Goal: Information Seeking & Learning: Compare options

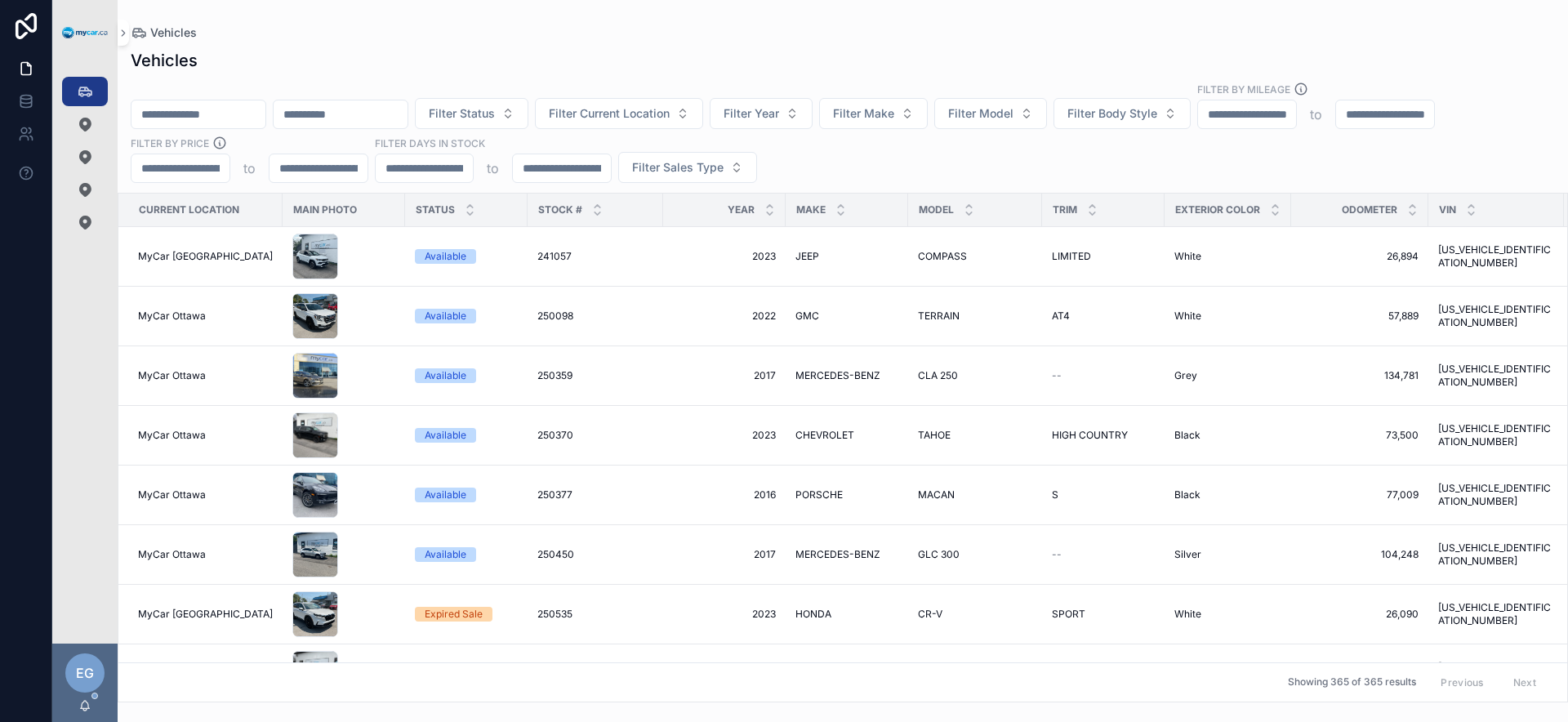
click at [1066, 167] on div "Filter Status Filter Current Location Filter Year Filter Make Filter Model Filt…" at bounding box center [843, 133] width 1451 height 101
click at [896, 122] on button "Filter Make" at bounding box center [873, 113] width 109 height 31
type input "****"
click at [896, 175] on div "JEEP" at bounding box center [916, 179] width 196 height 26
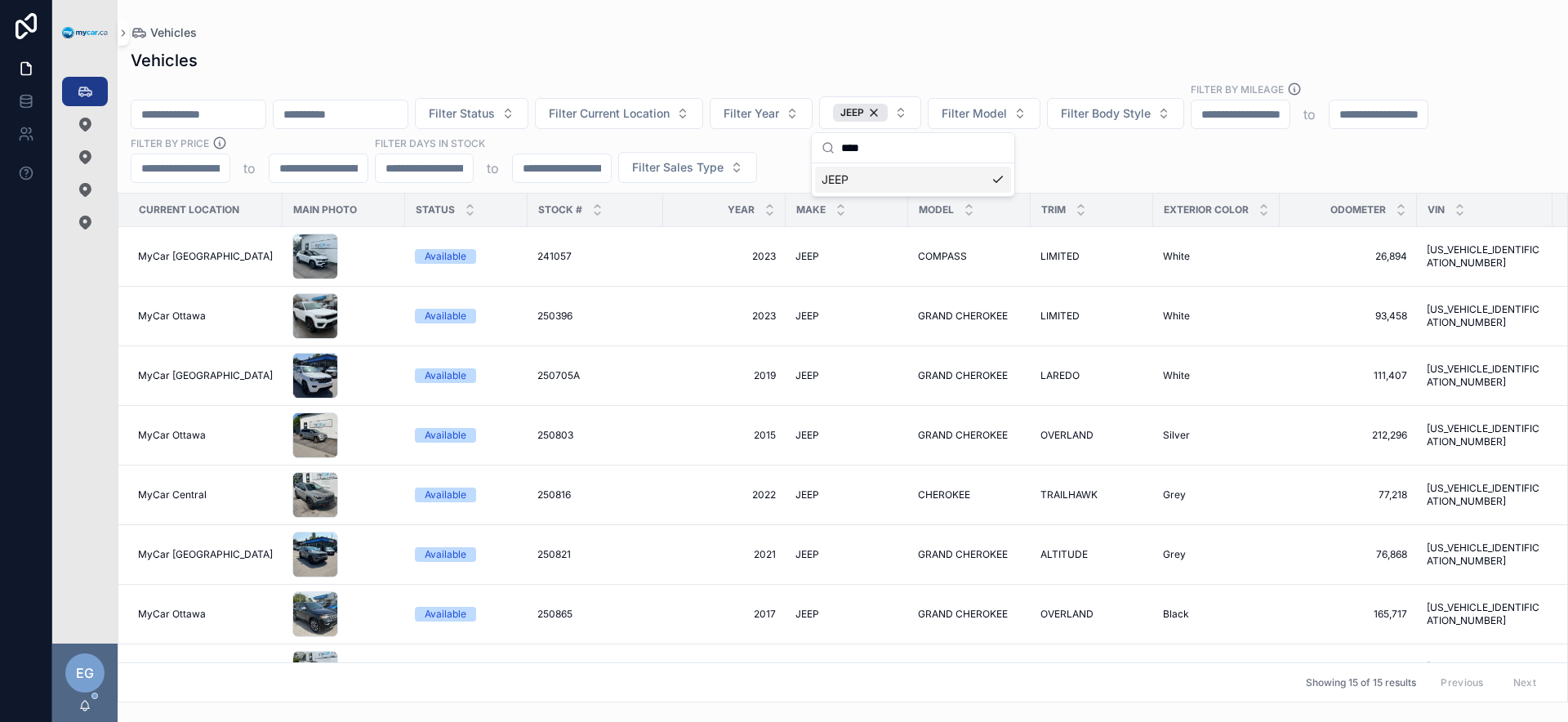
click at [1123, 177] on div "Filter Status Filter Current Location Filter Year JEEP Filter Model Filter Body…" at bounding box center [843, 133] width 1451 height 101
drag, startPoint x: 1102, startPoint y: 703, endPoint x: 1124, endPoint y: 697, distance: 22.8
click at [1124, 698] on div "Vehicles Vehicles Filter Status Filter Current Location Filter Year JEEP Filter…" at bounding box center [843, 361] width 1451 height 722
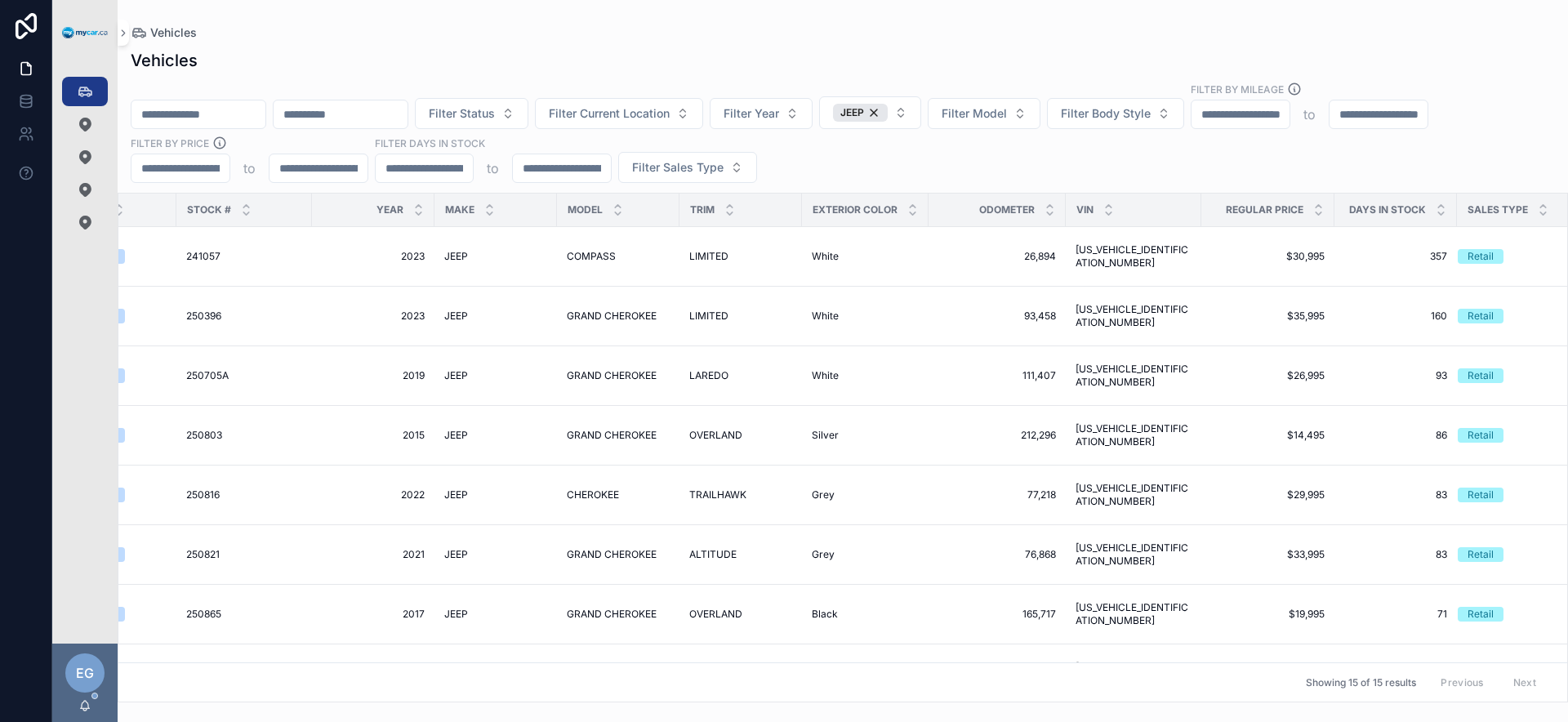
scroll to position [0, 356]
click at [1308, 207] on icon "scrollable content" at bounding box center [1313, 206] width 10 height 10
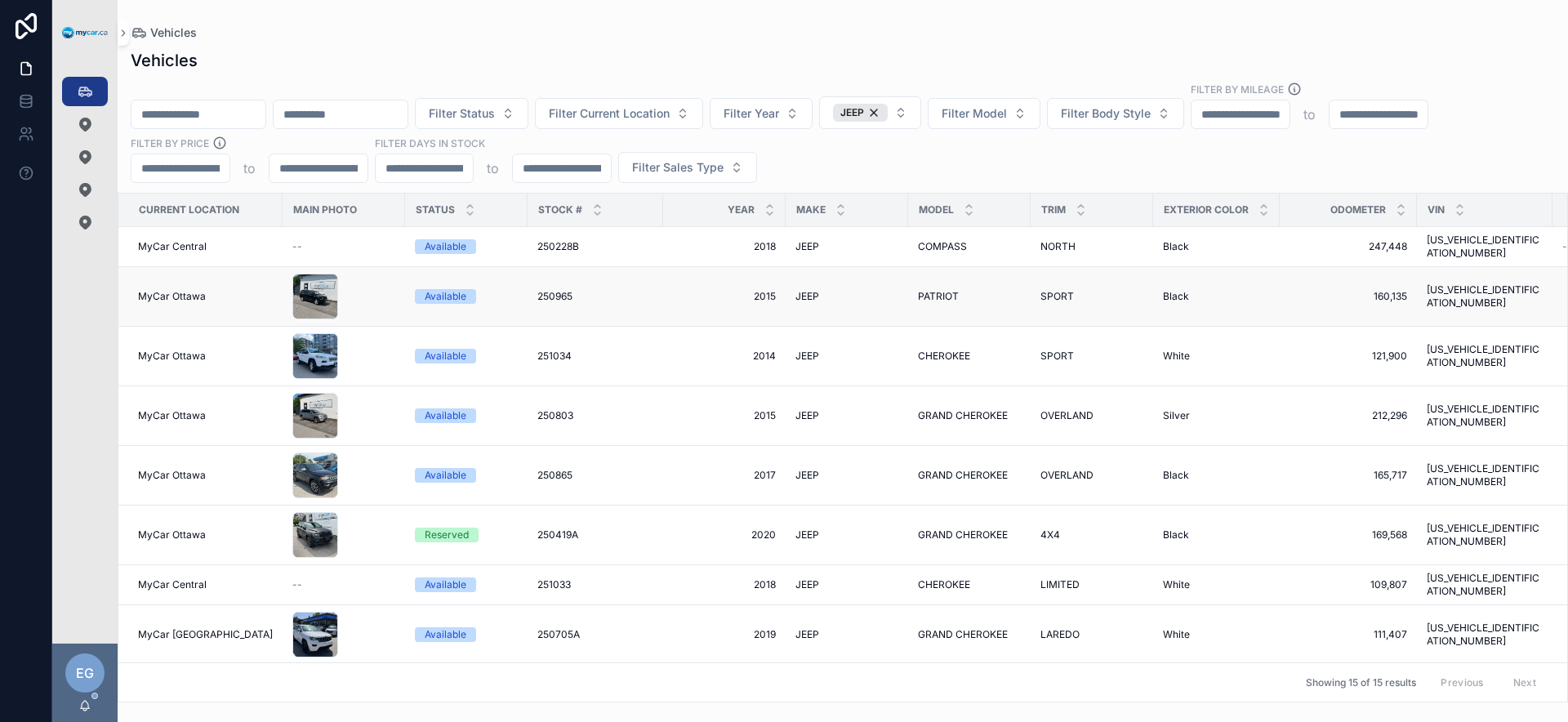
click at [437, 289] on div "Available" at bounding box center [446, 296] width 42 height 14
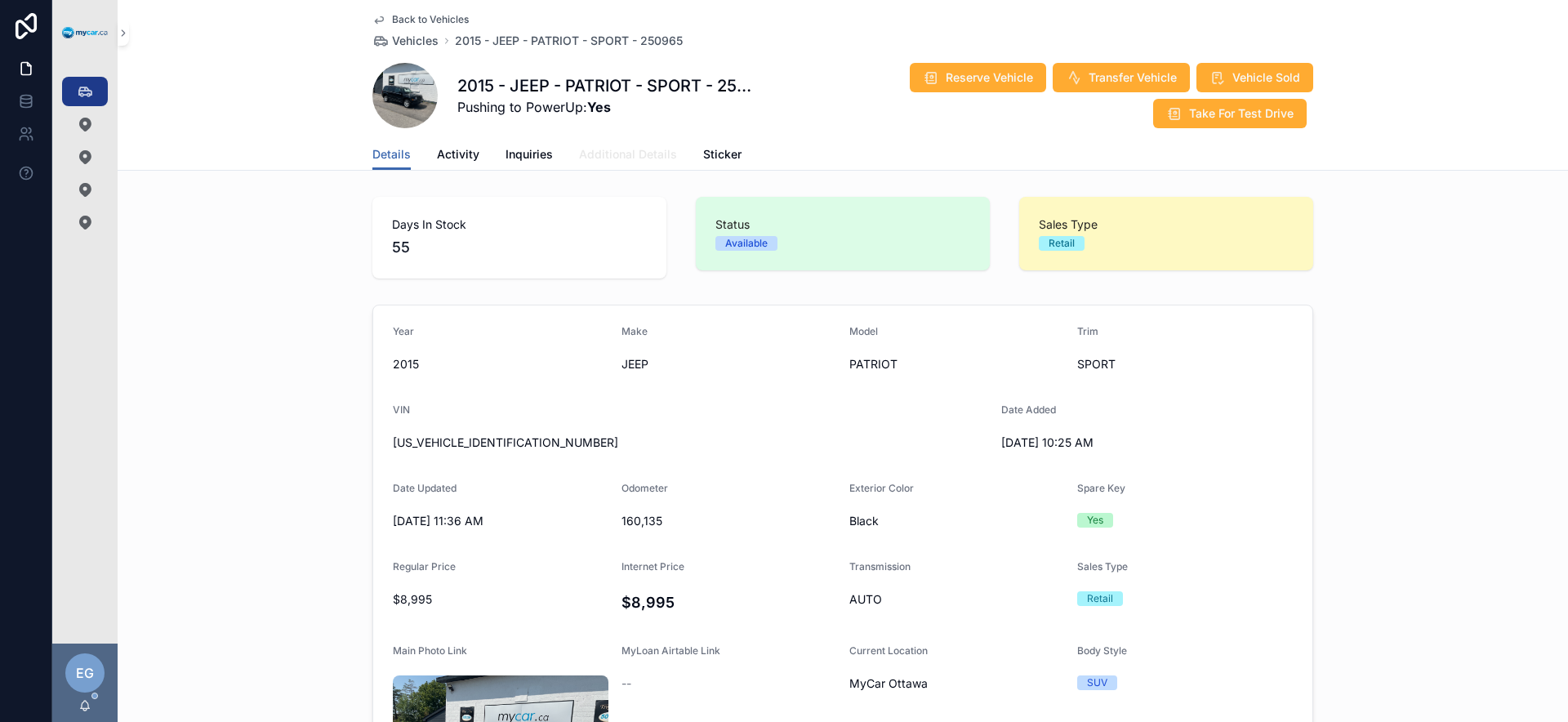
click at [631, 157] on span "Additional Details" at bounding box center [628, 154] width 98 height 16
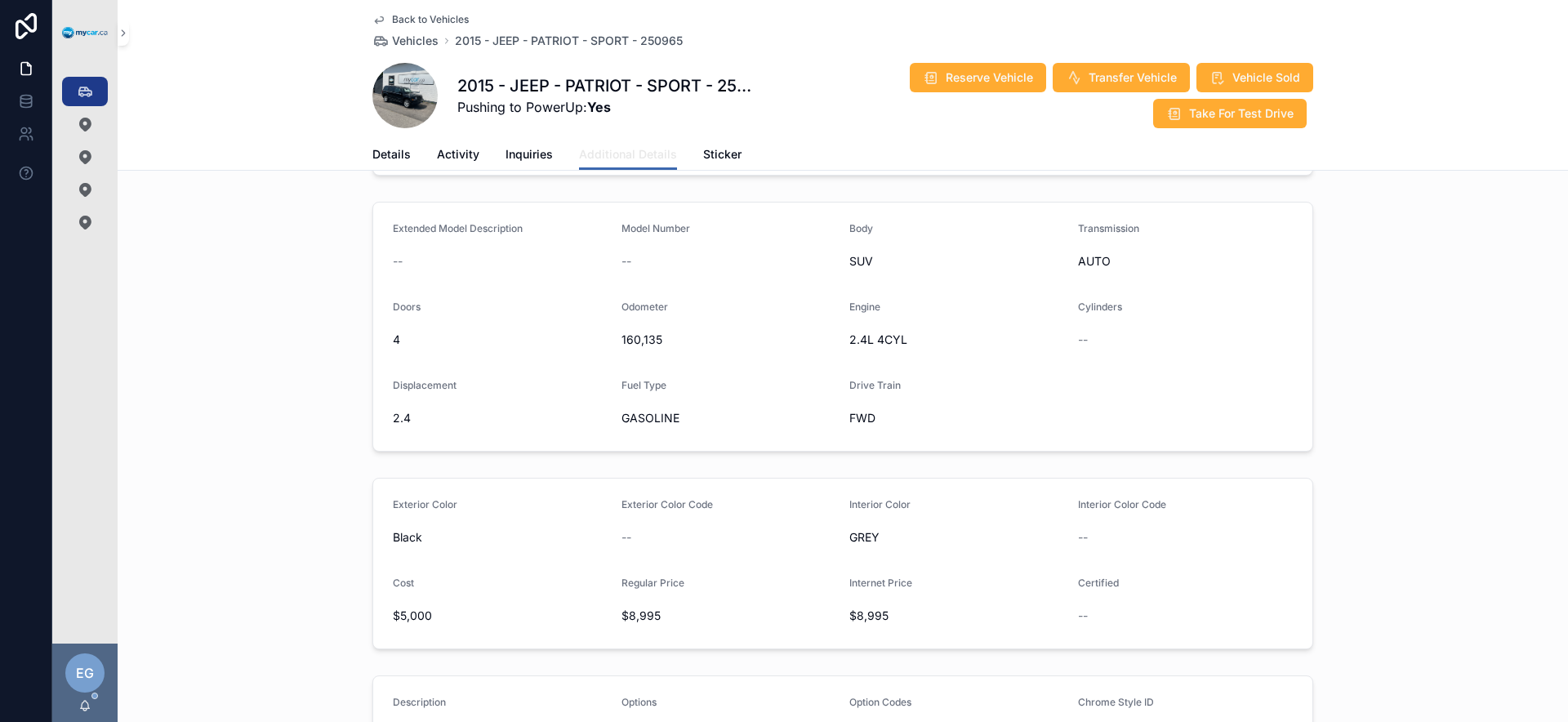
scroll to position [365, 0]
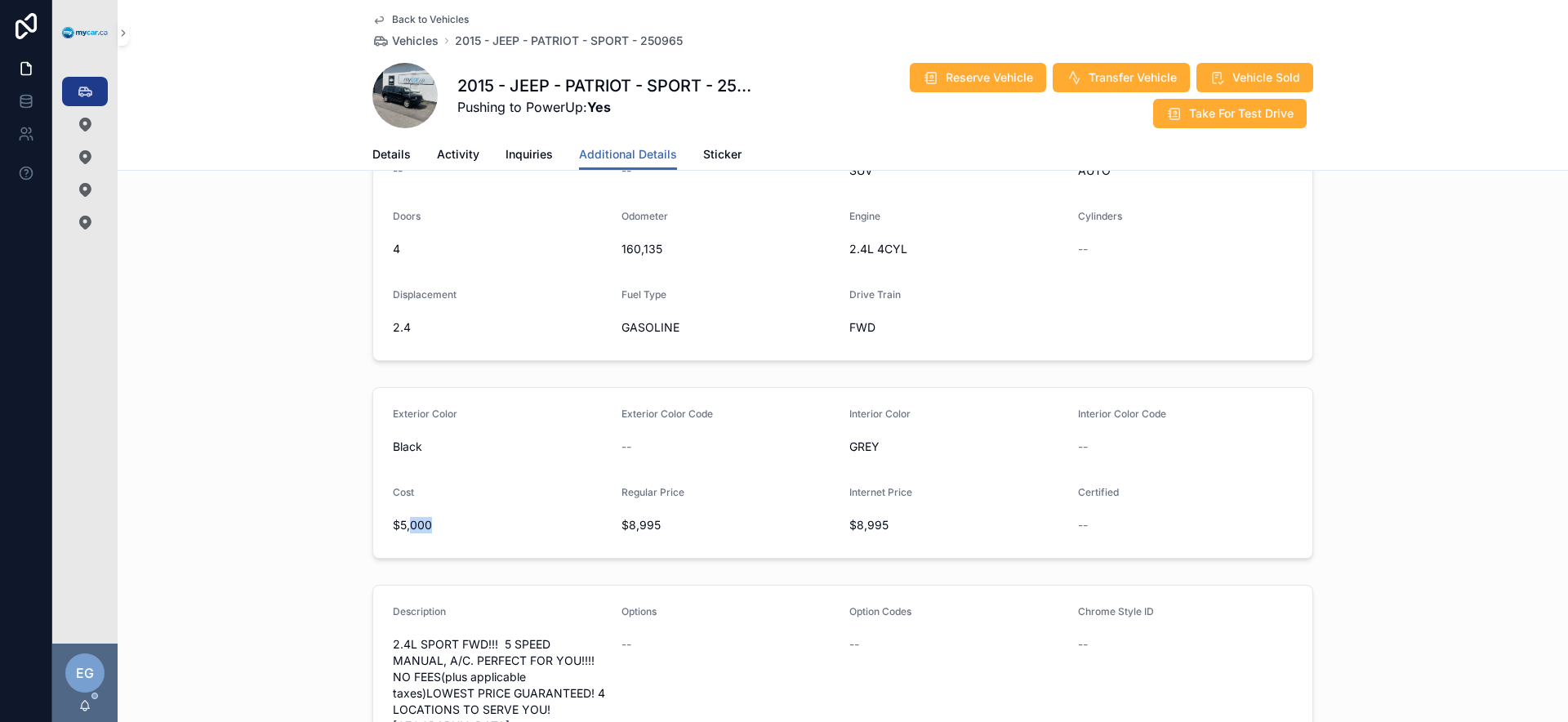
click at [405, 533] on span "$5,000" at bounding box center [501, 525] width 216 height 16
click at [535, 524] on div "Cost $5,000" at bounding box center [501, 511] width 216 height 52
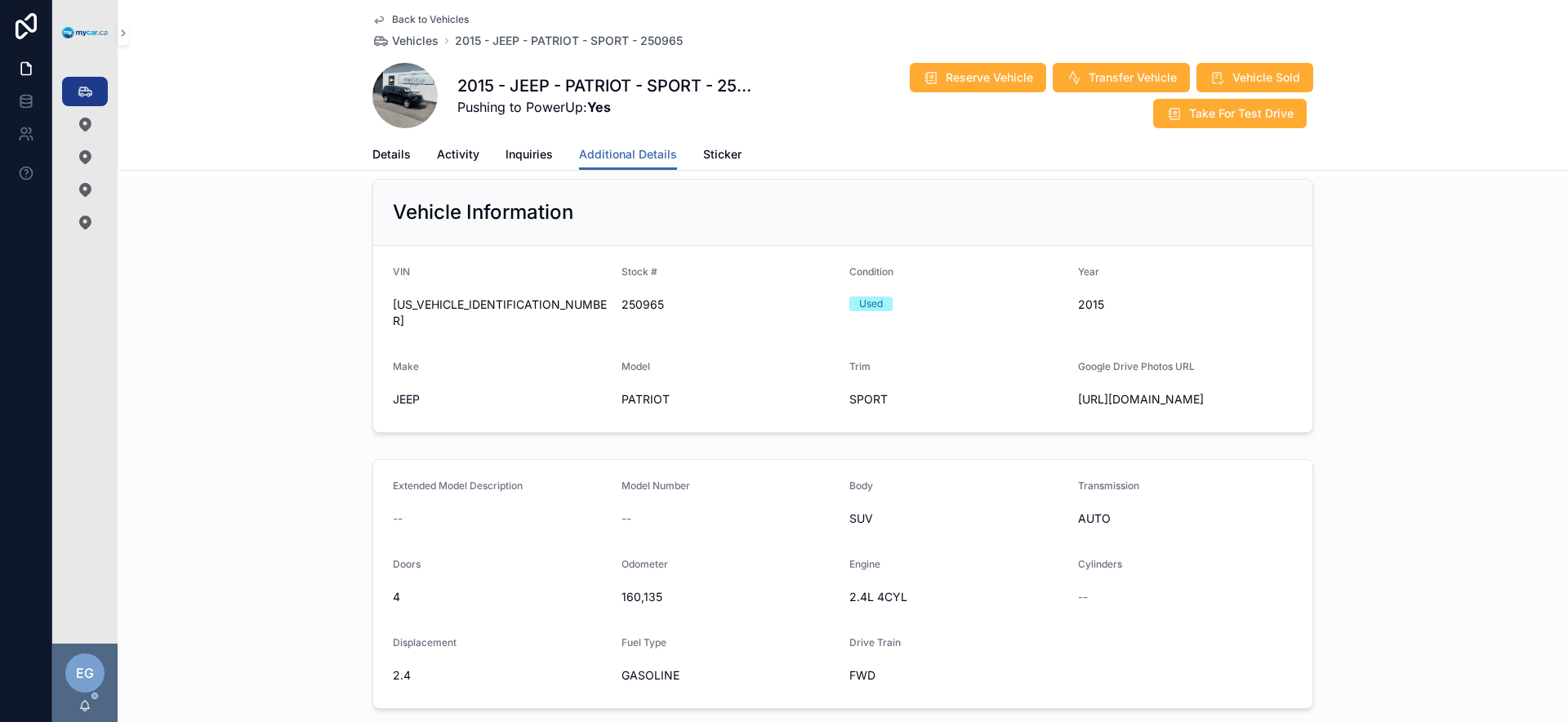
scroll to position [0, 0]
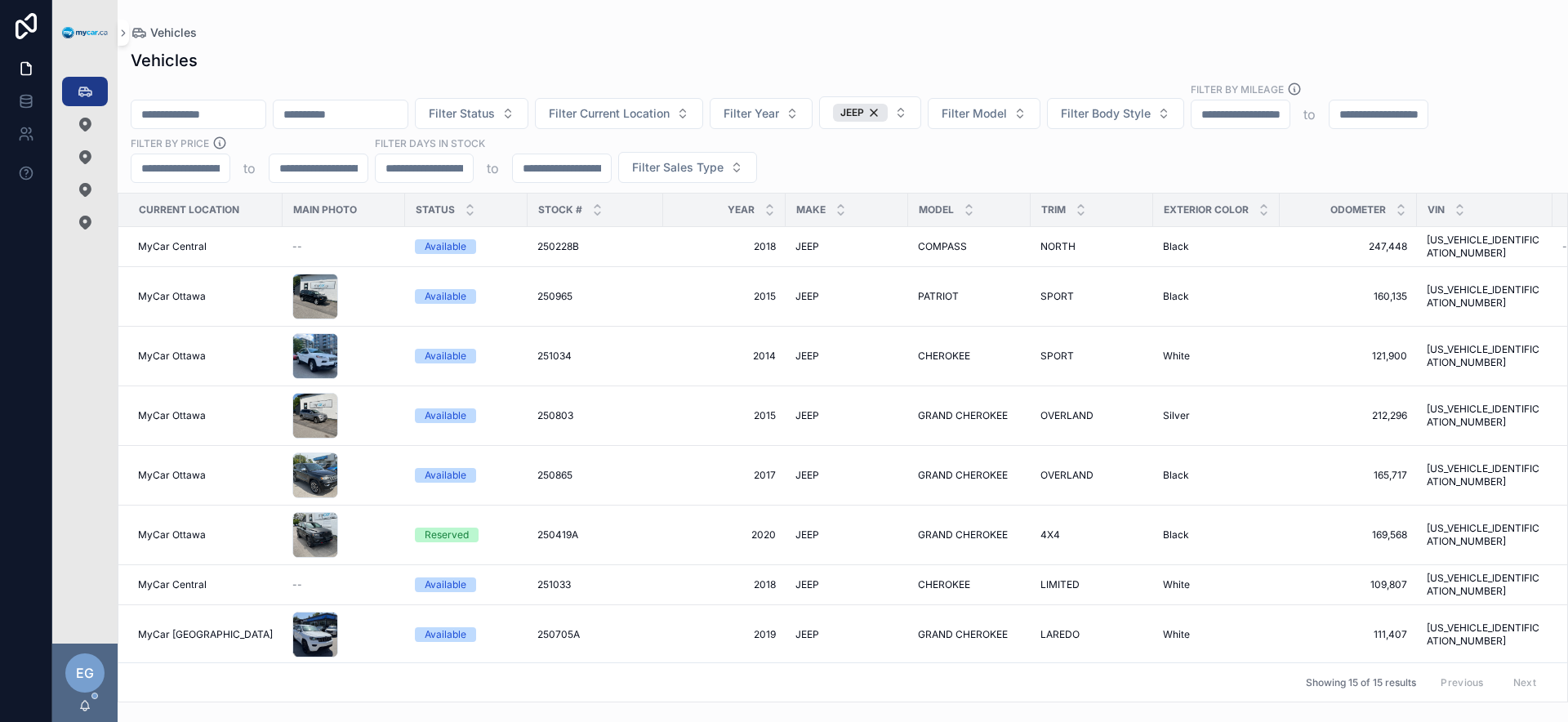
drag, startPoint x: 814, startPoint y: 684, endPoint x: 868, endPoint y: 686, distance: 54.0
click at [868, 687] on div "Showing 15 of 15 results Previous Next" at bounding box center [843, 681] width 1449 height 39
drag, startPoint x: 837, startPoint y: 702, endPoint x: 853, endPoint y: 699, distance: 16.3
click at [851, 704] on div "Vehicles Vehicles Filter Status Filter Current Location Filter Year JEEP Filter…" at bounding box center [843, 361] width 1451 height 722
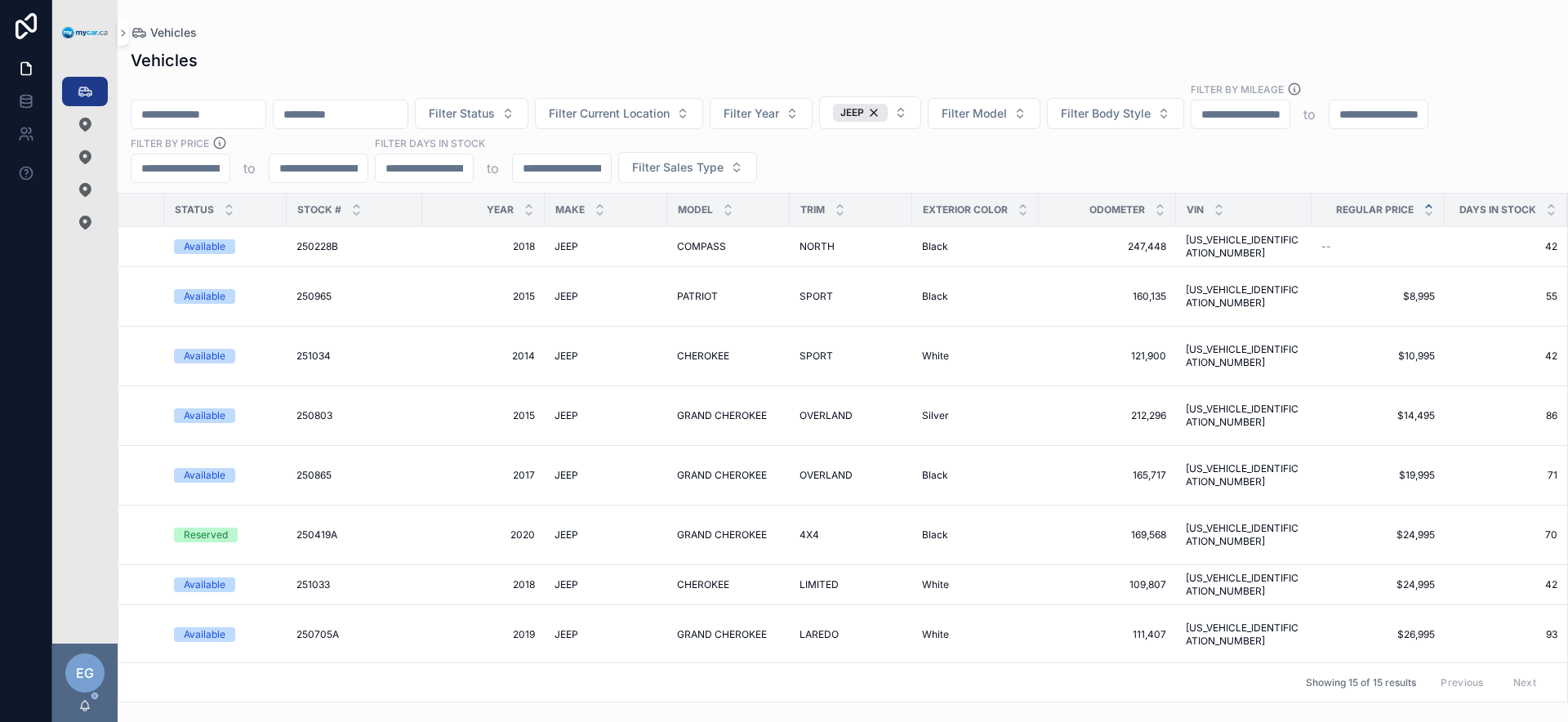
scroll to position [0, 356]
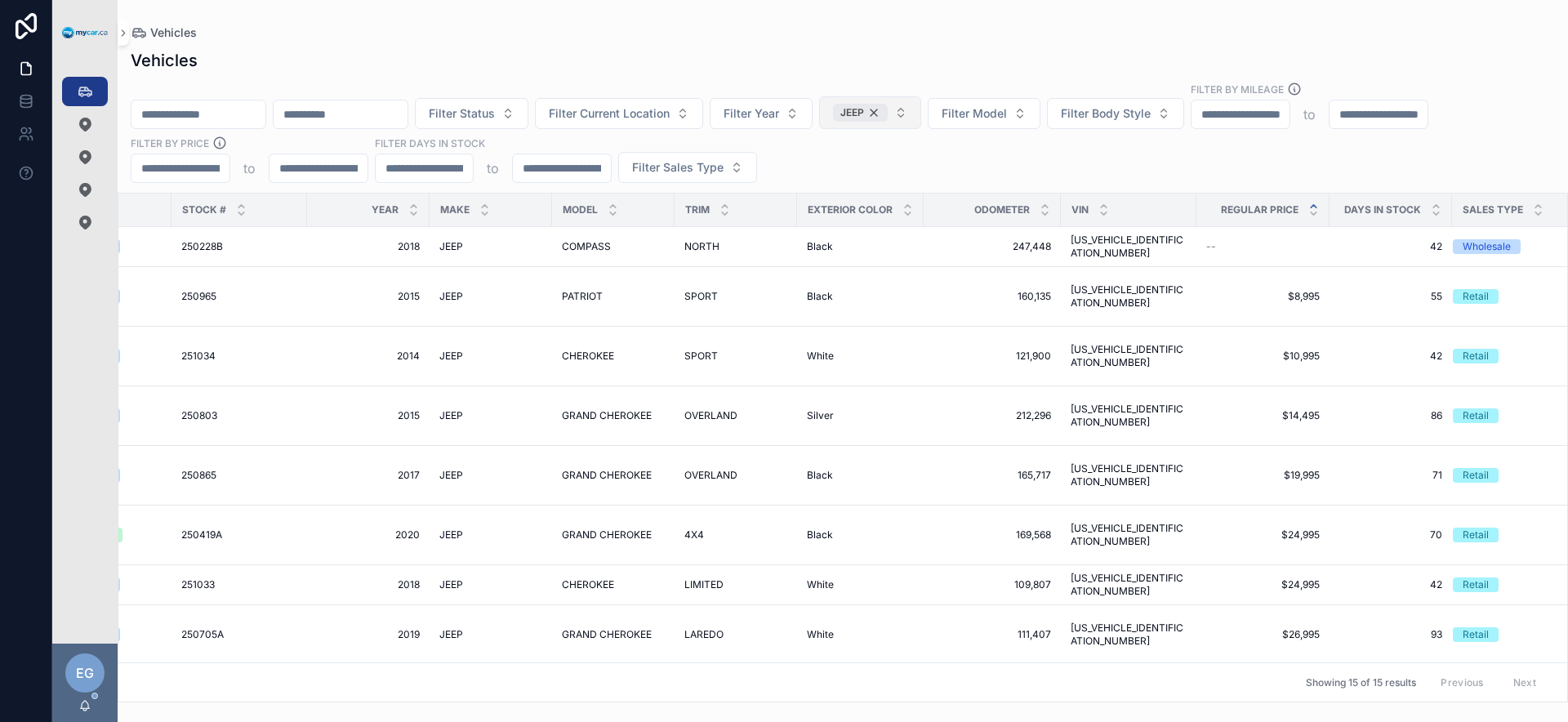
click at [888, 113] on div "JEEP" at bounding box center [860, 113] width 54 height 18
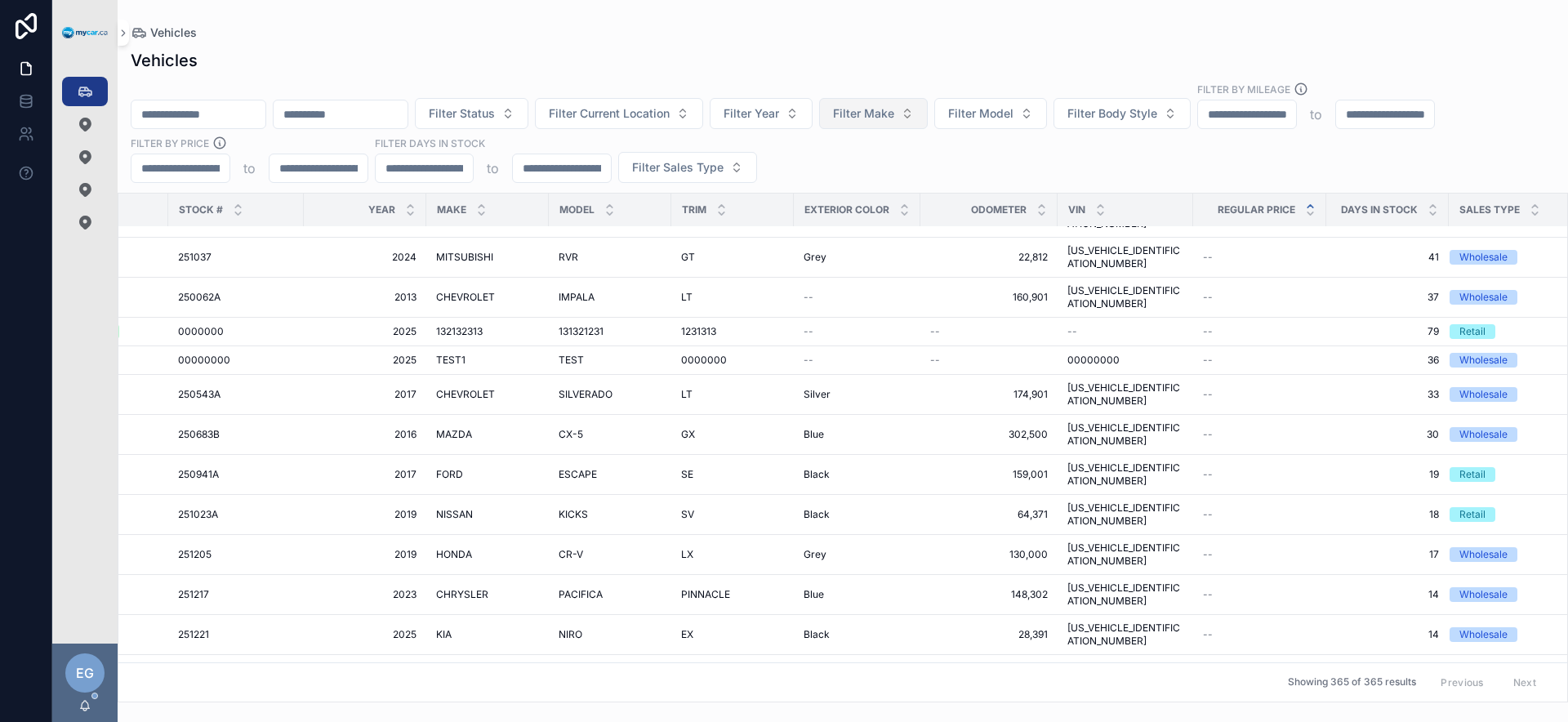
scroll to position [358, 320]
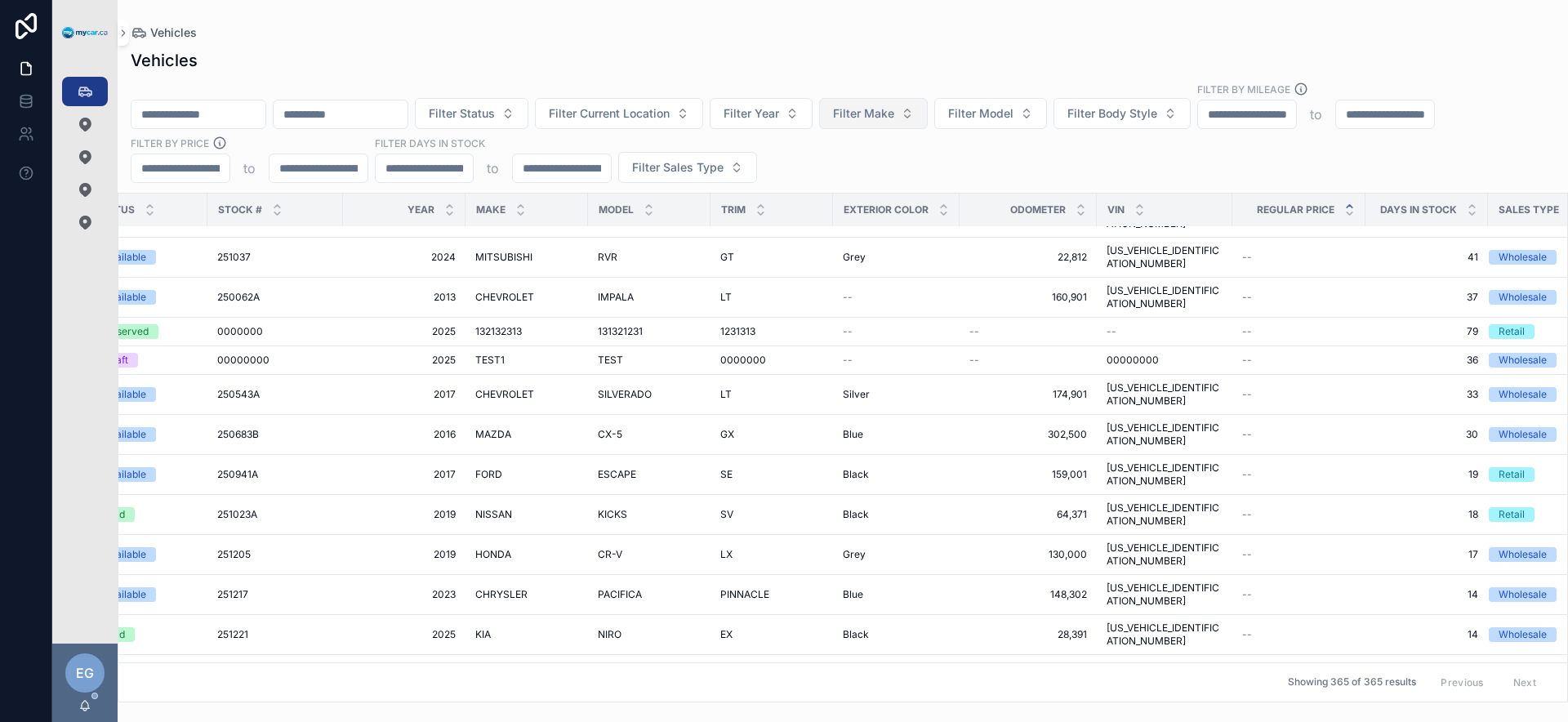
drag, startPoint x: 990, startPoint y: 694, endPoint x: 1226, endPoint y: 664, distance: 237.9
click at [1226, 664] on div "Current Location Main Photo Status Stock # Year Make Model Trim Exterior Color …" at bounding box center [843, 447] width 1449 height 507
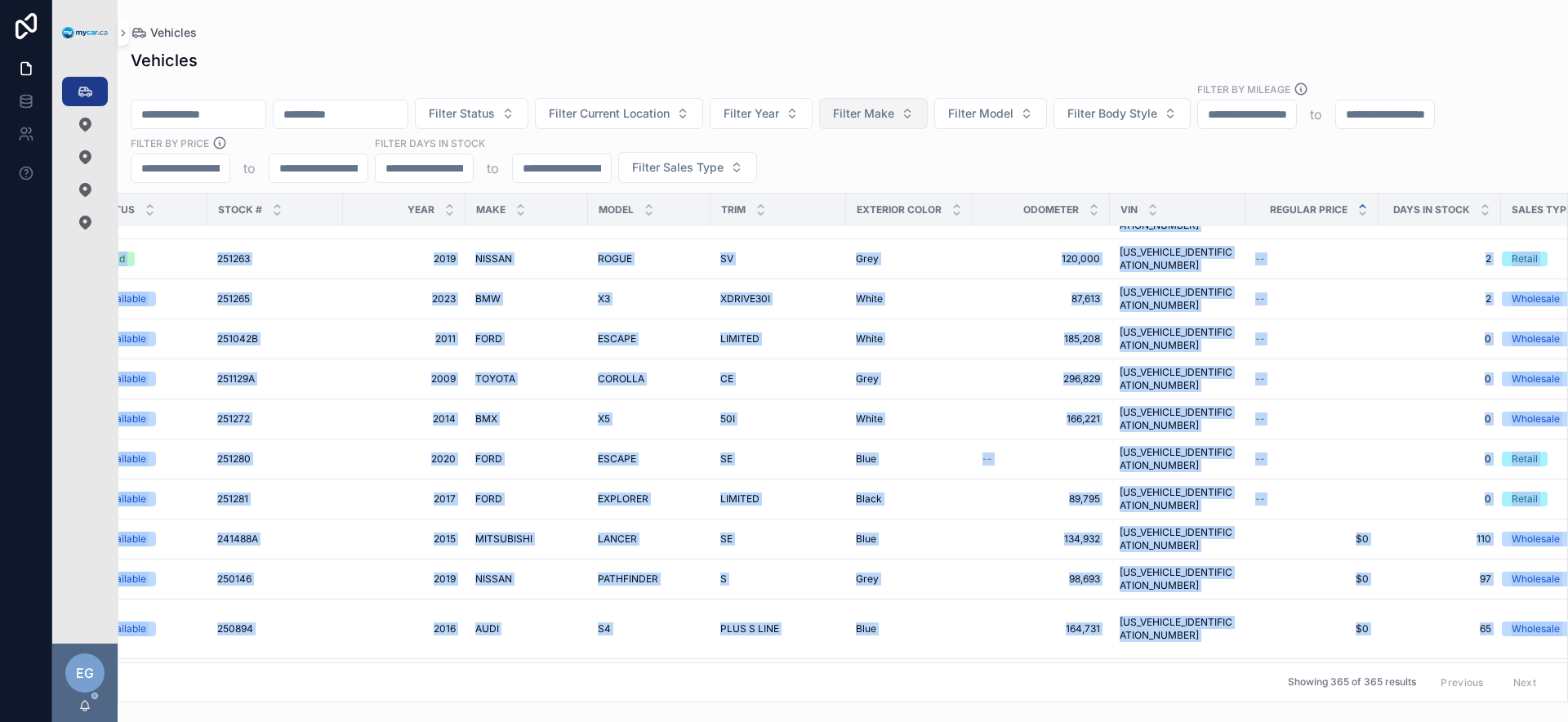
scroll to position [1101, 320]
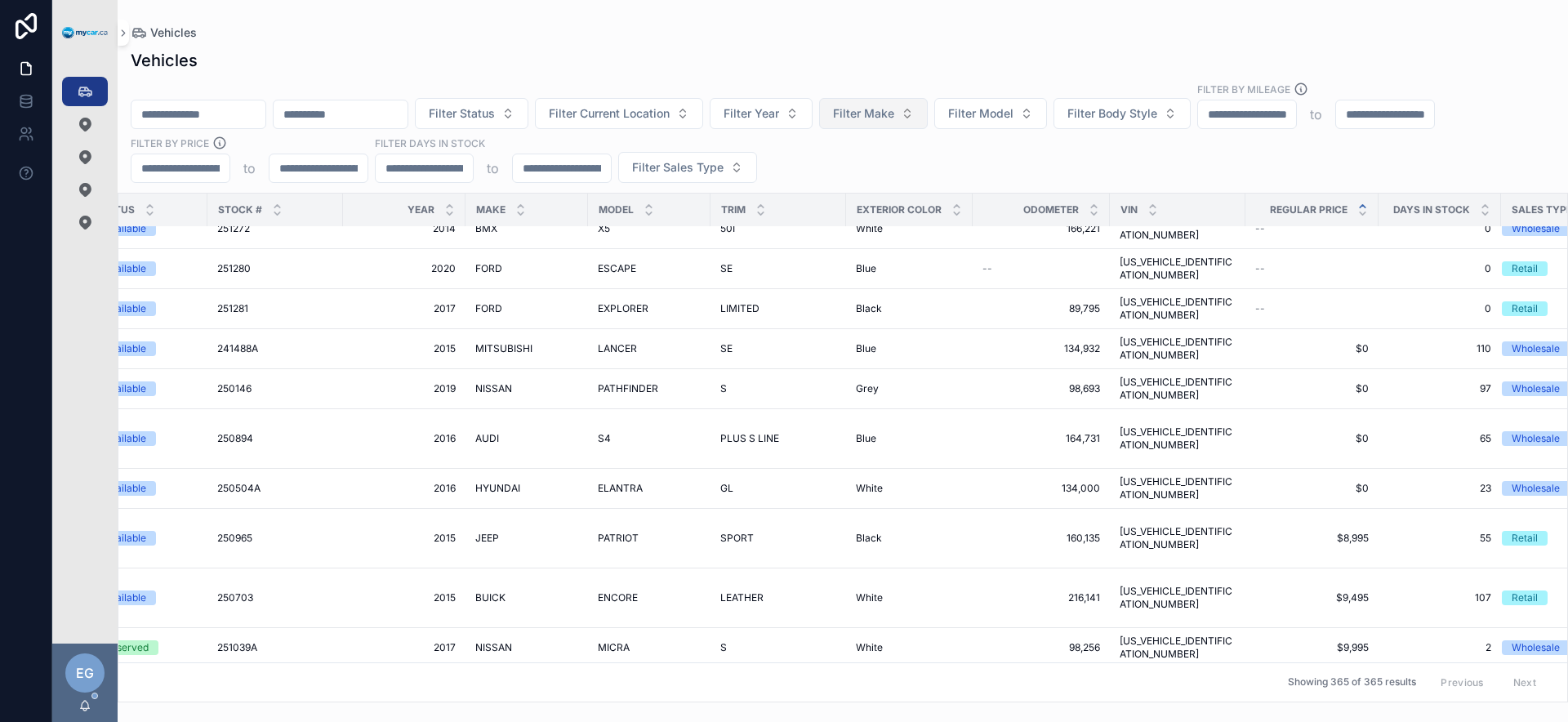
click at [998, 668] on td "121,900 121,900" at bounding box center [1041, 697] width 137 height 59
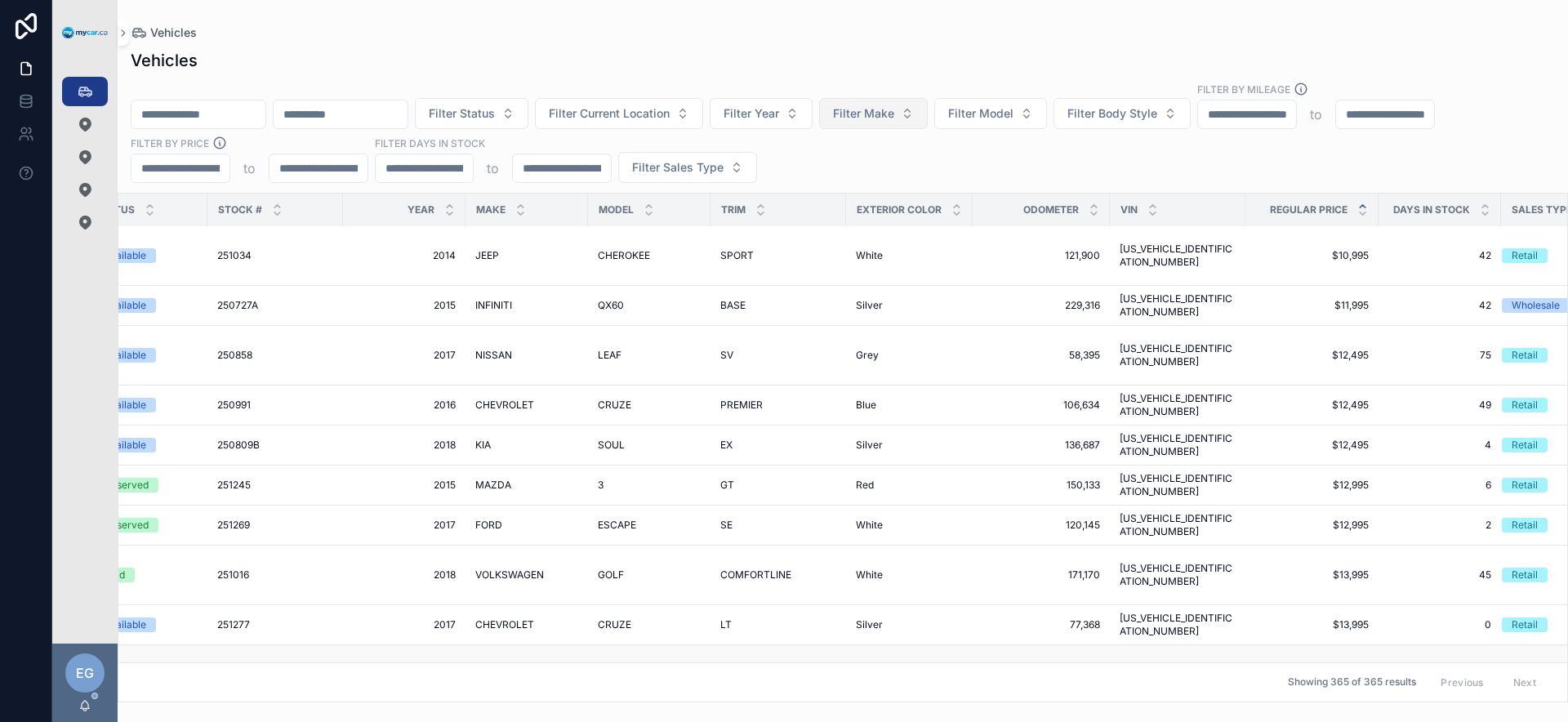
scroll to position [1563, 320]
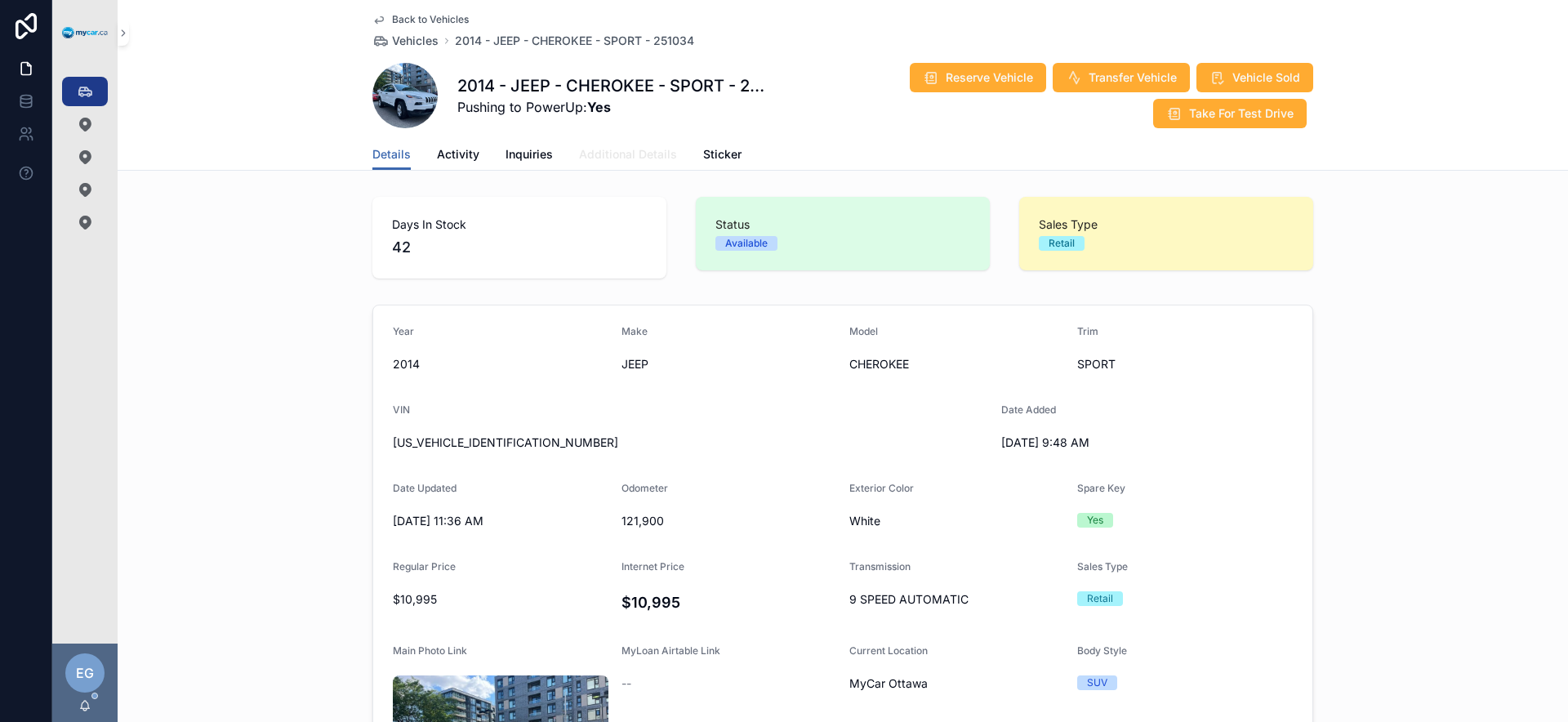
click at [632, 146] on span "Additional Details" at bounding box center [628, 154] width 98 height 16
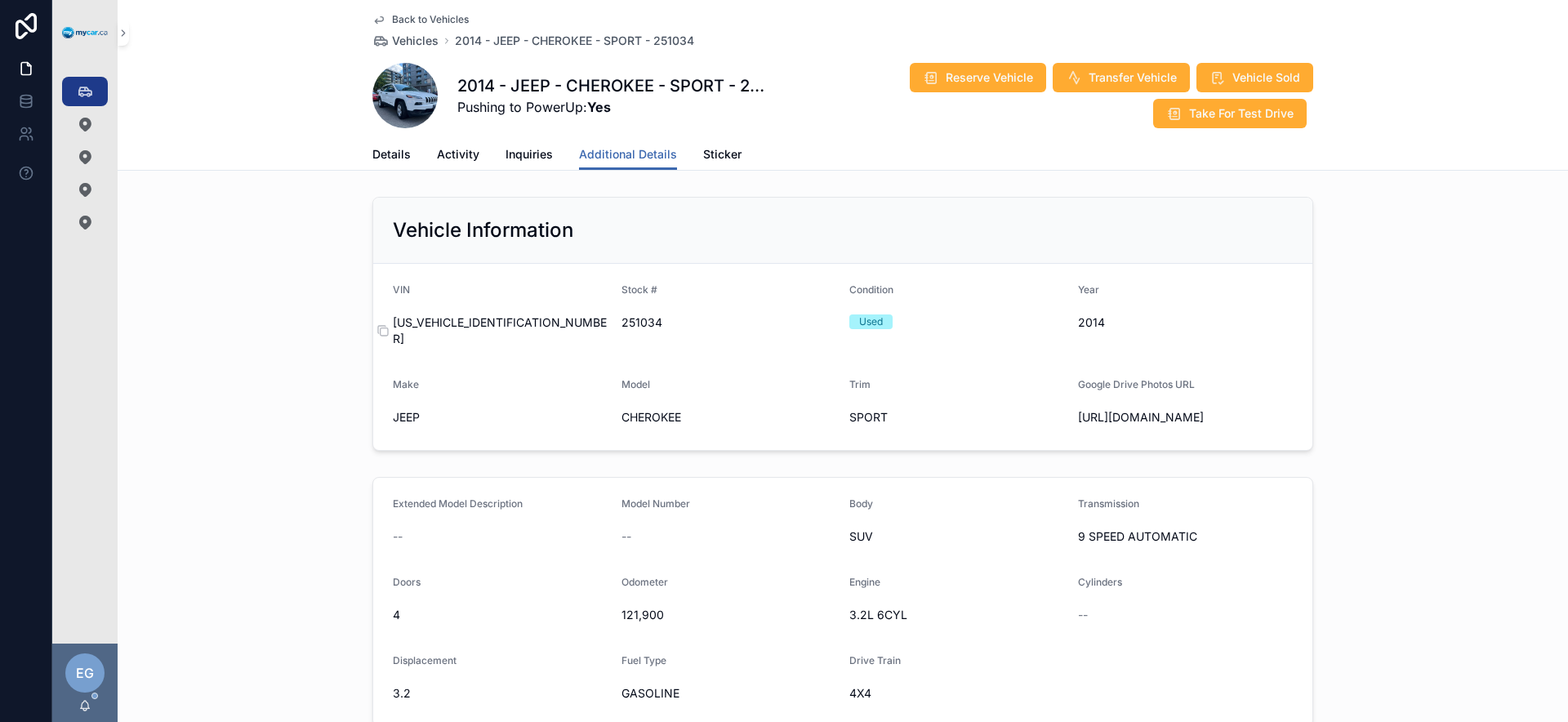
click at [497, 324] on span "[US_VEHICLE_IDENTIFICATION_NUMBER]" at bounding box center [501, 331] width 216 height 32
copy span "[US_VEHICLE_IDENTIFICATION_NUMBER]"
click at [394, 155] on span "Details" at bounding box center [391, 154] width 38 height 16
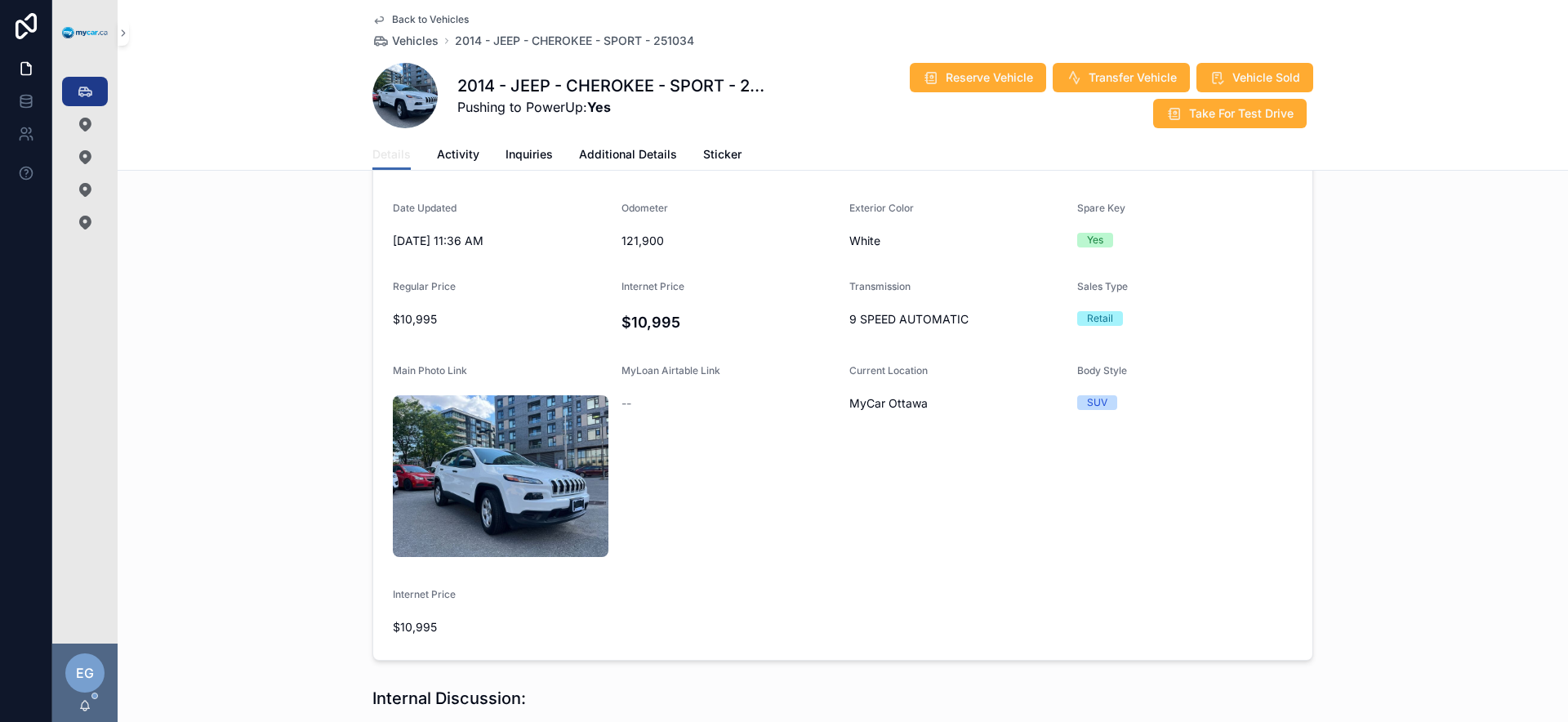
scroll to position [96, 0]
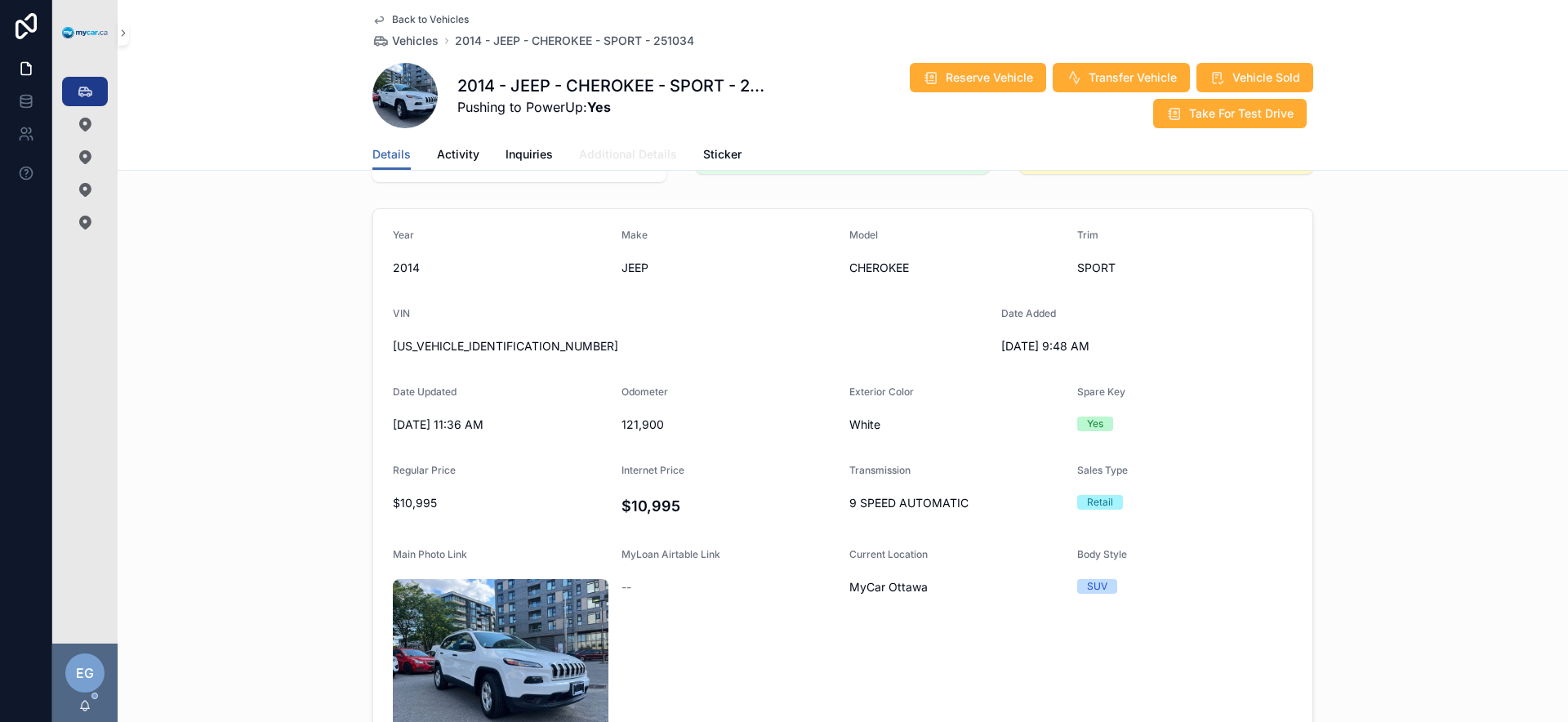
click at [598, 155] on span "Additional Details" at bounding box center [628, 154] width 98 height 16
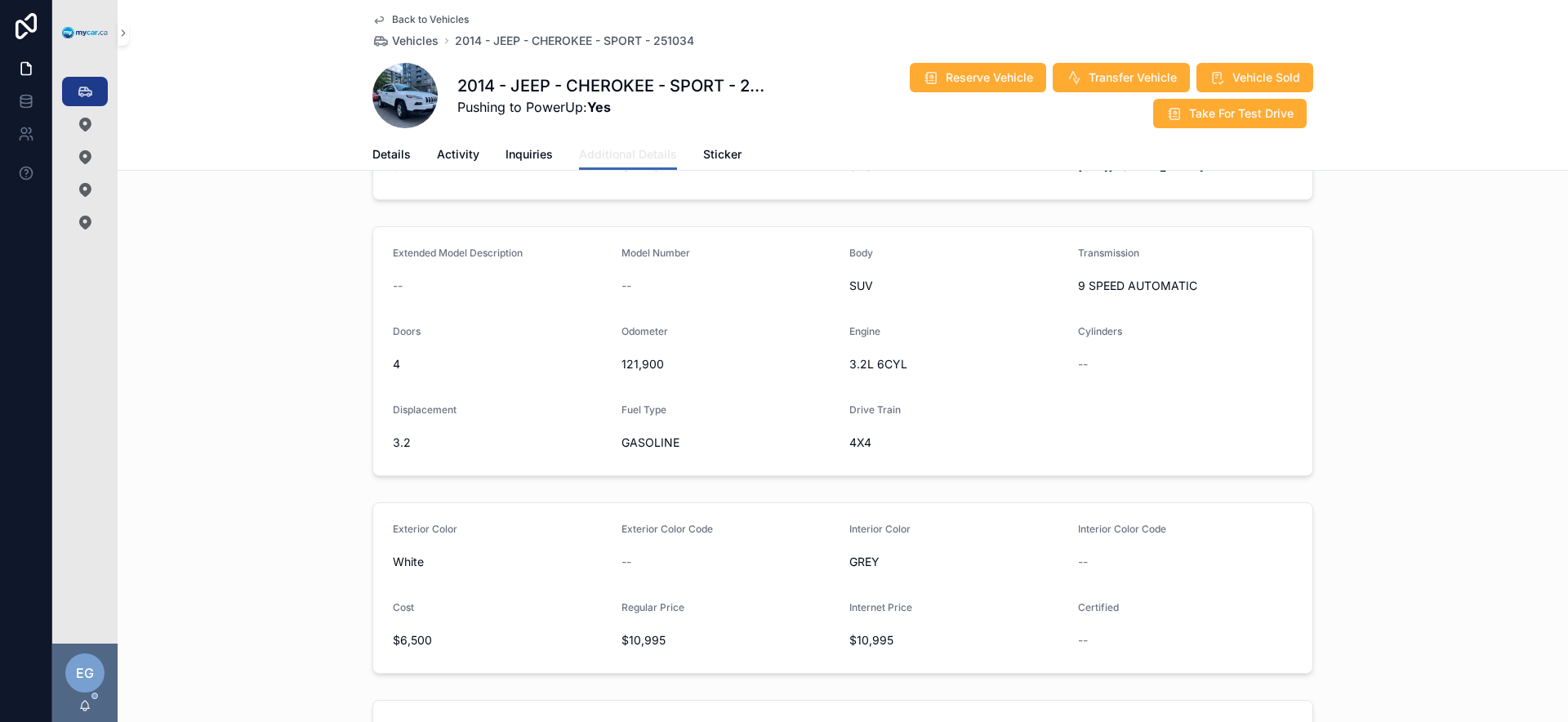
scroll to position [291, 0]
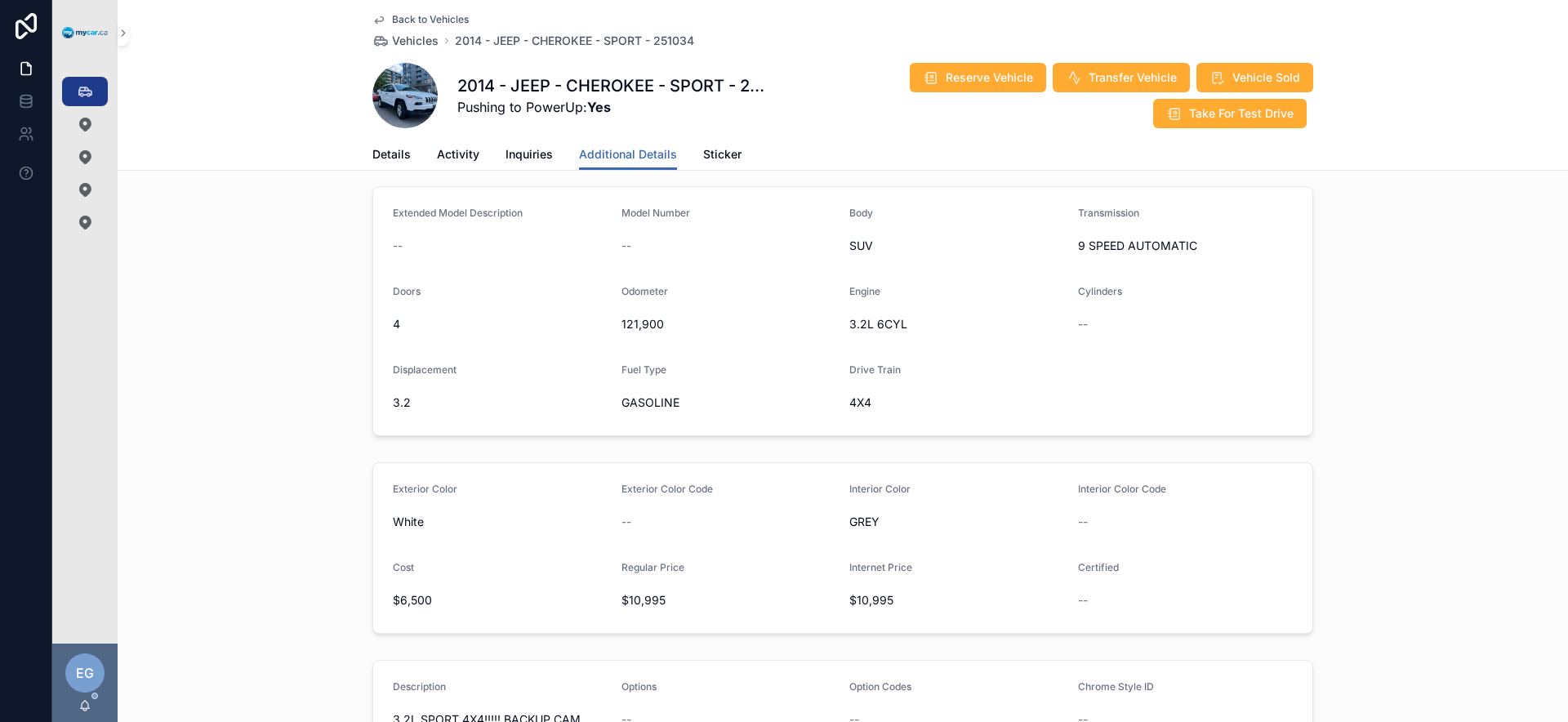
click at [292, 115] on div "Back to Vehicles Vehicles 2014 - JEEP - CHEROKEE - SPORT - 251034 2014 - JEEP -…" at bounding box center [843, 85] width 1451 height 171
click at [83, 83] on icon "scrollable content" at bounding box center [84, 91] width 16 height 16
